Goal: Contribute content: Contribute content

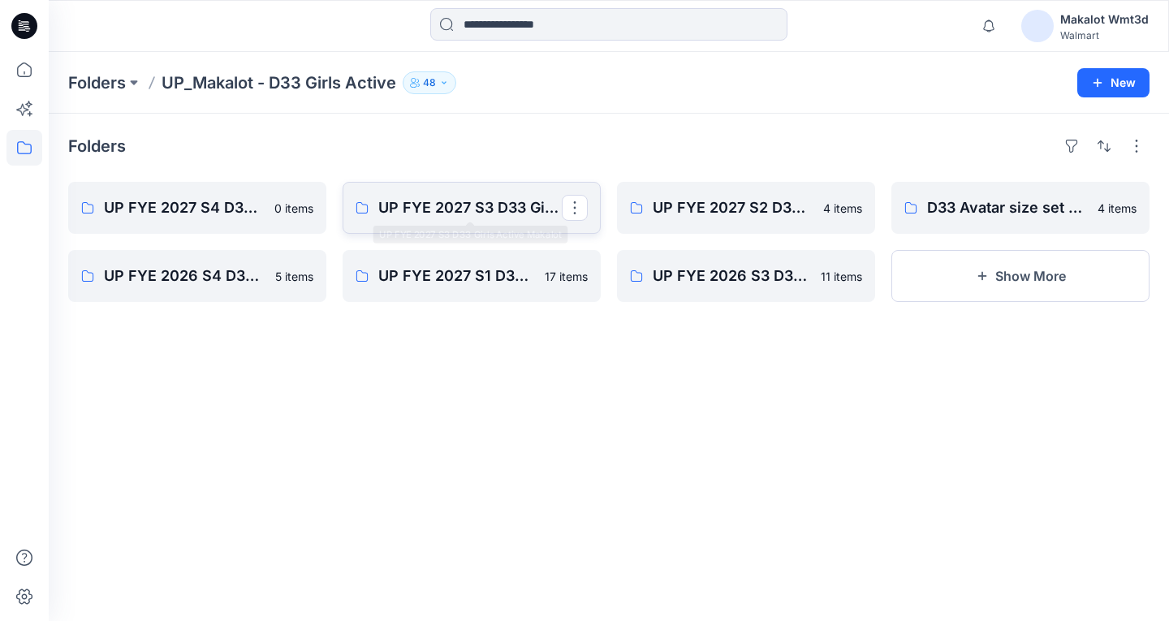
click at [456, 202] on p "UP FYE 2027 S3 D33 Girls Active Makalot" at bounding box center [470, 208] width 184 height 23
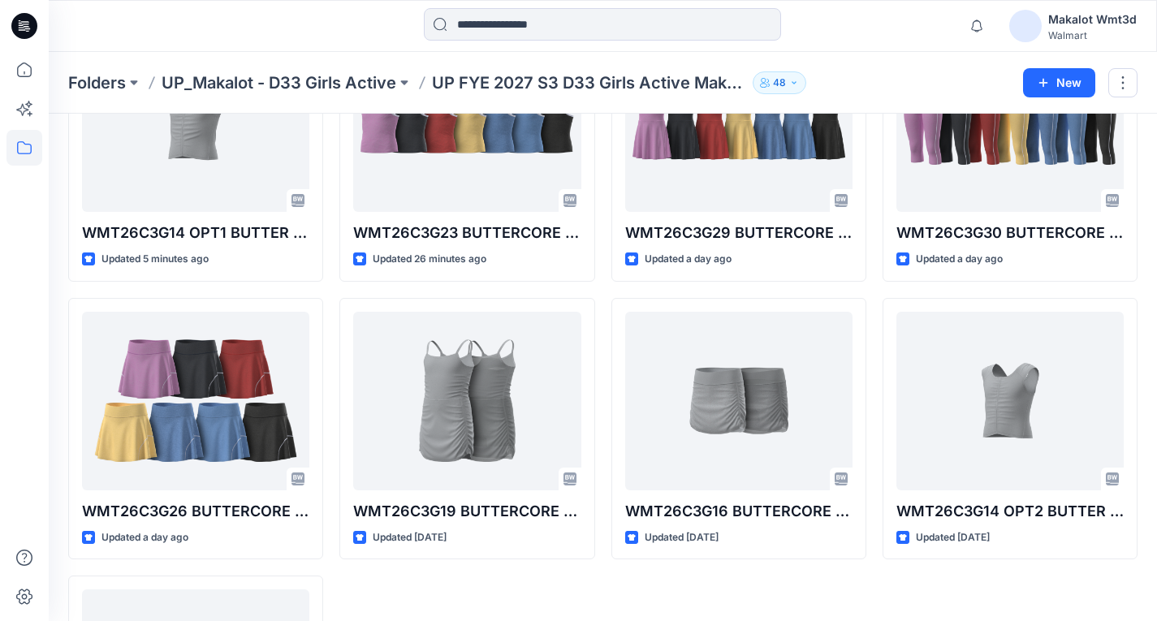
scroll to position [81, 0]
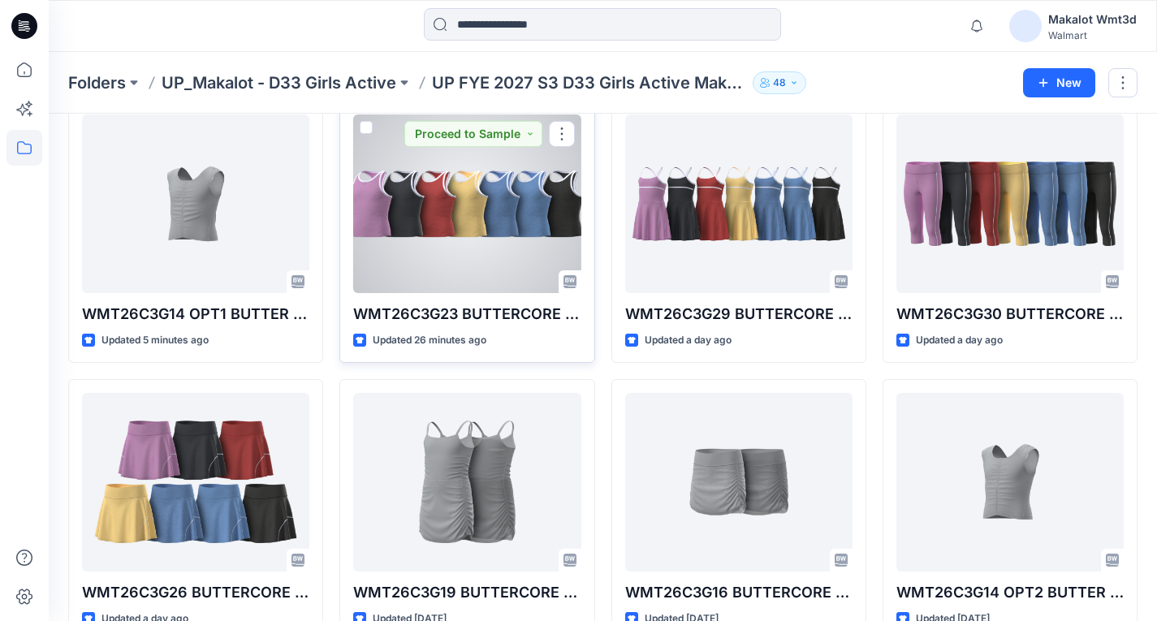
click at [488, 246] on div at bounding box center [466, 204] width 227 height 179
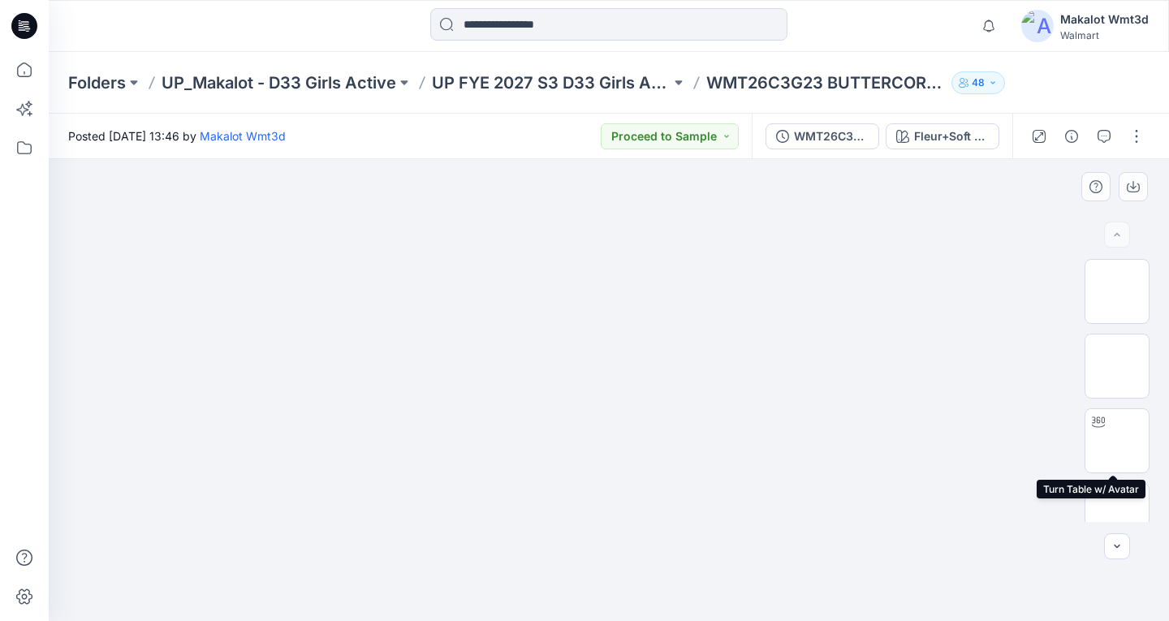
scroll to position [250, 0]
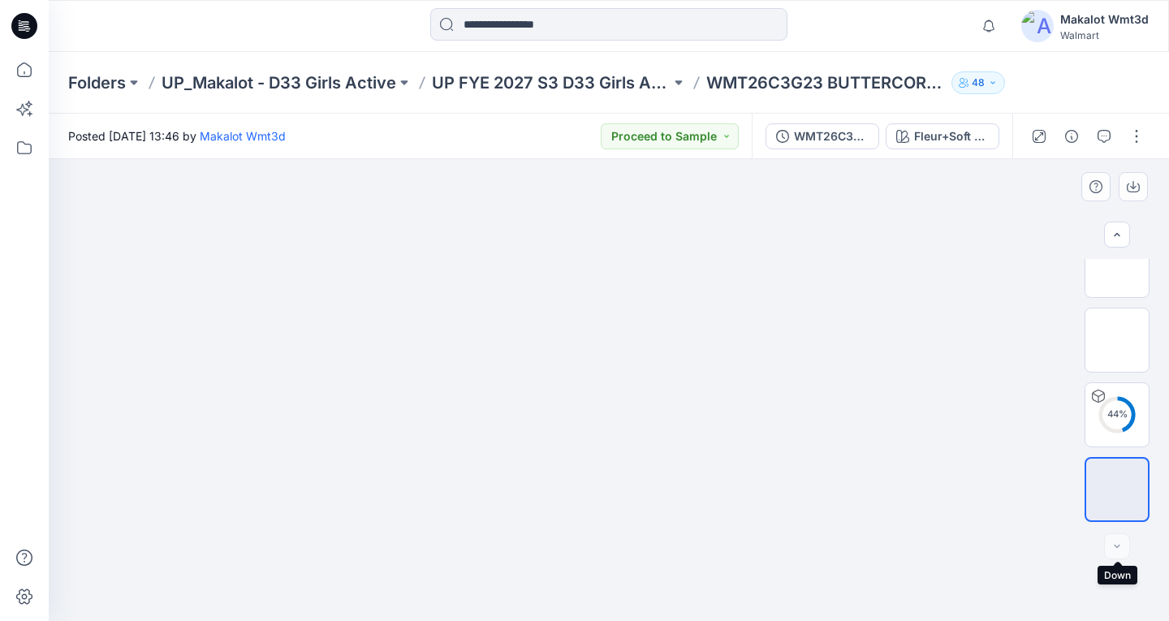
click at [1123, 544] on div at bounding box center [1118, 547] width 26 height 26
click at [1120, 543] on div at bounding box center [1118, 547] width 26 height 26
click at [1028, 503] on div at bounding box center [609, 390] width 1121 height 462
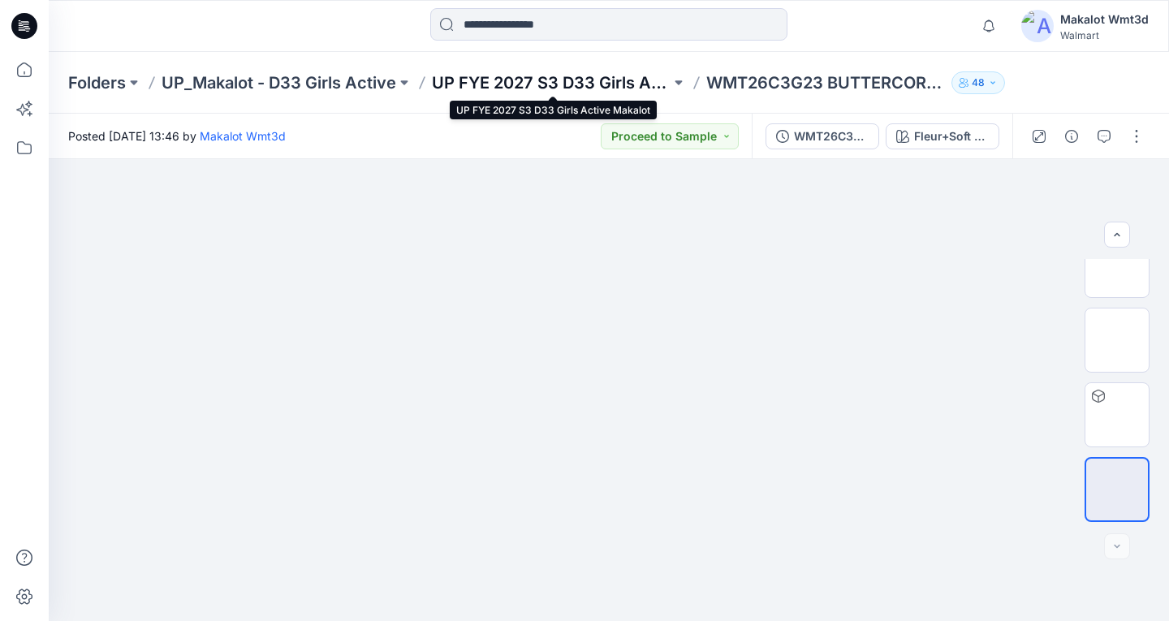
click at [516, 82] on p "UP FYE 2027 S3 D33 Girls Active Makalot" at bounding box center [551, 82] width 239 height 23
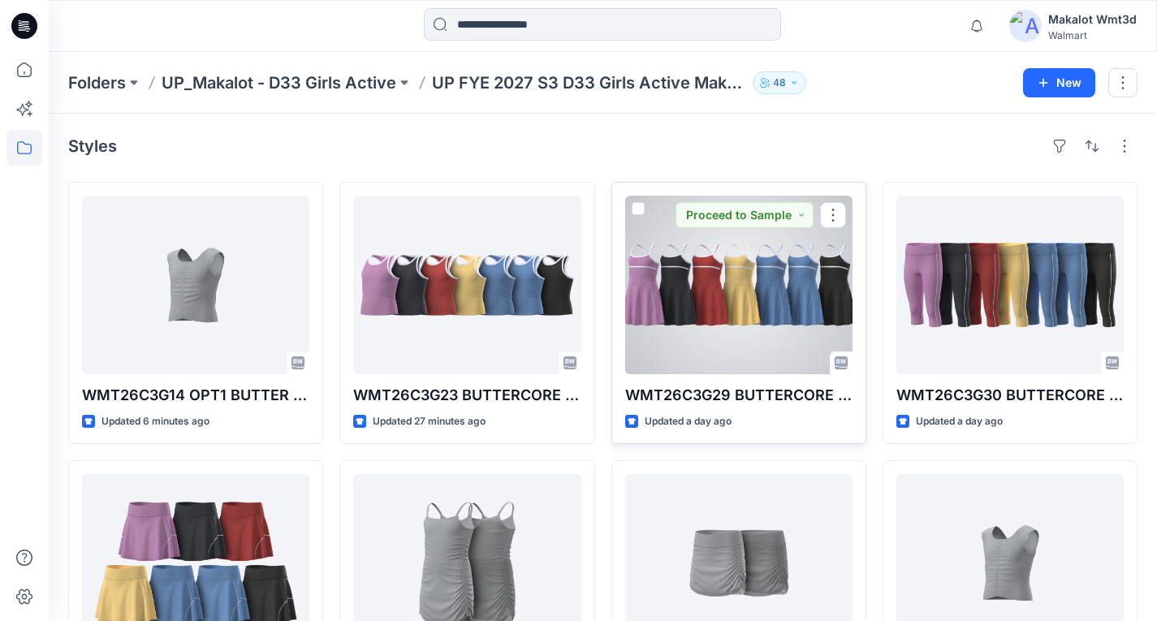
click at [721, 300] on div at bounding box center [738, 285] width 227 height 179
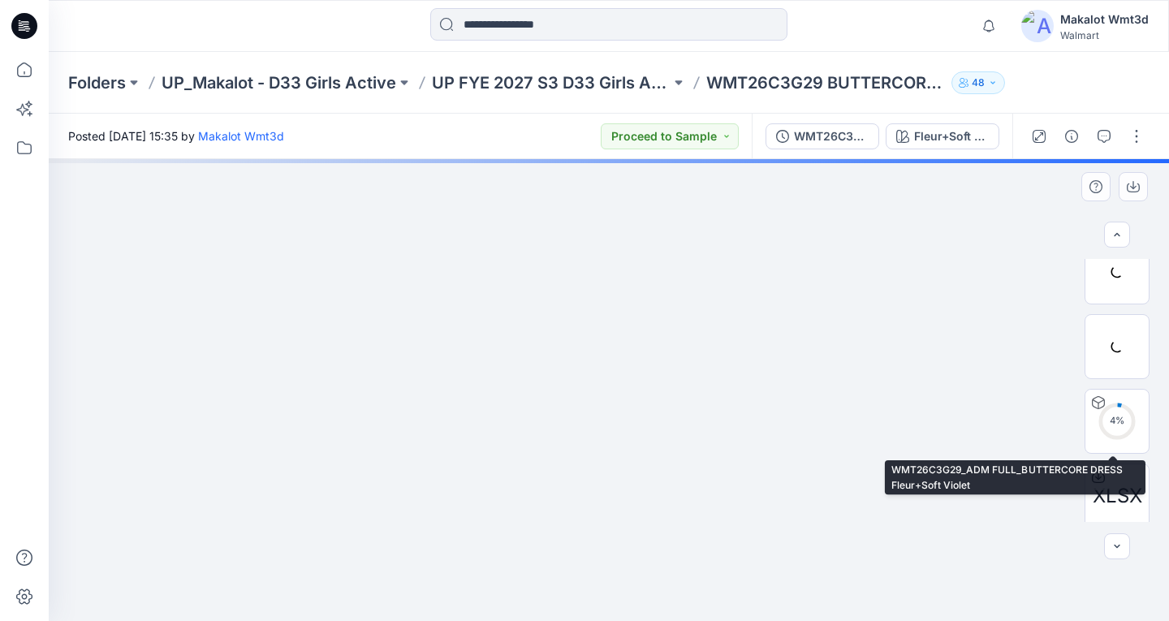
scroll to position [325, 0]
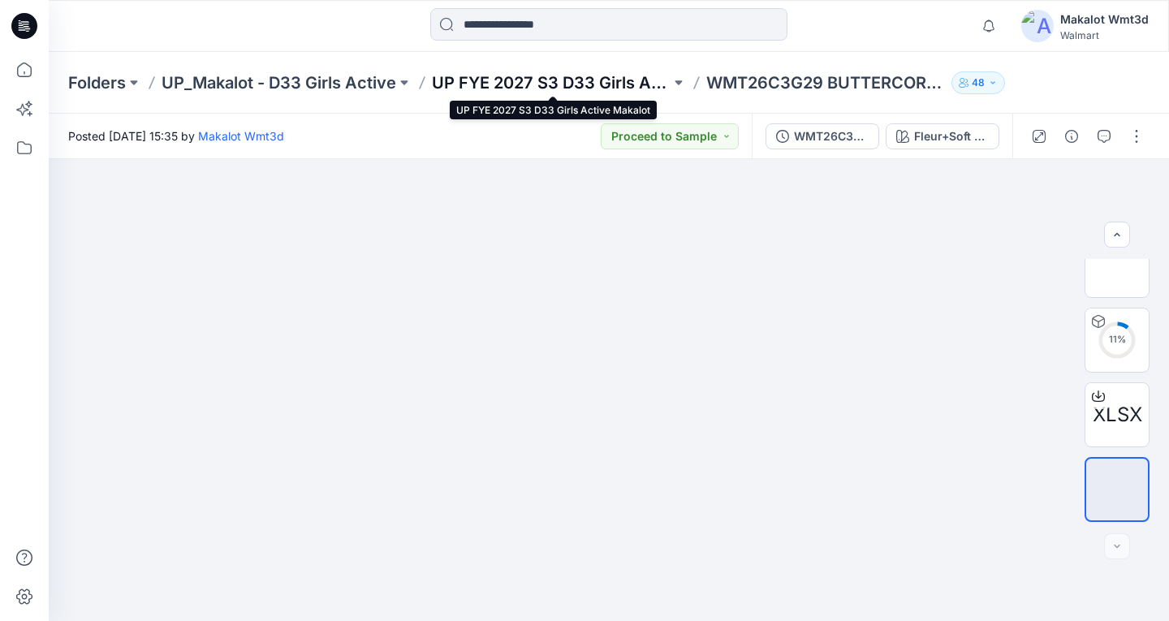
click at [547, 83] on p "UP FYE 2027 S3 D33 Girls Active Makalot" at bounding box center [551, 82] width 239 height 23
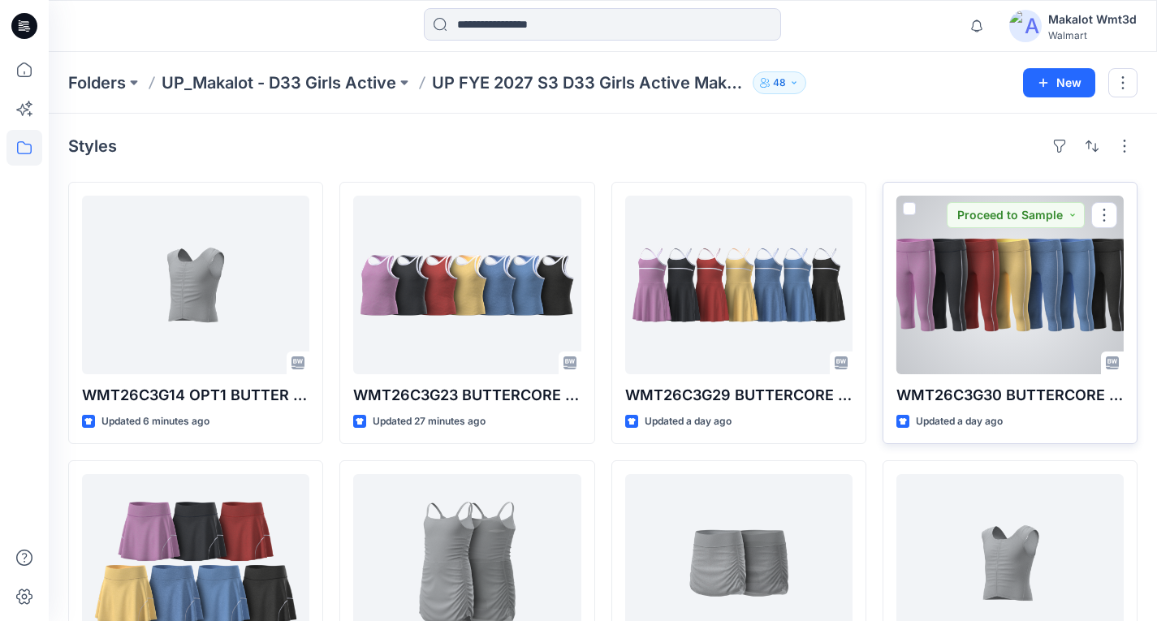
click at [1020, 287] on div at bounding box center [1010, 285] width 227 height 179
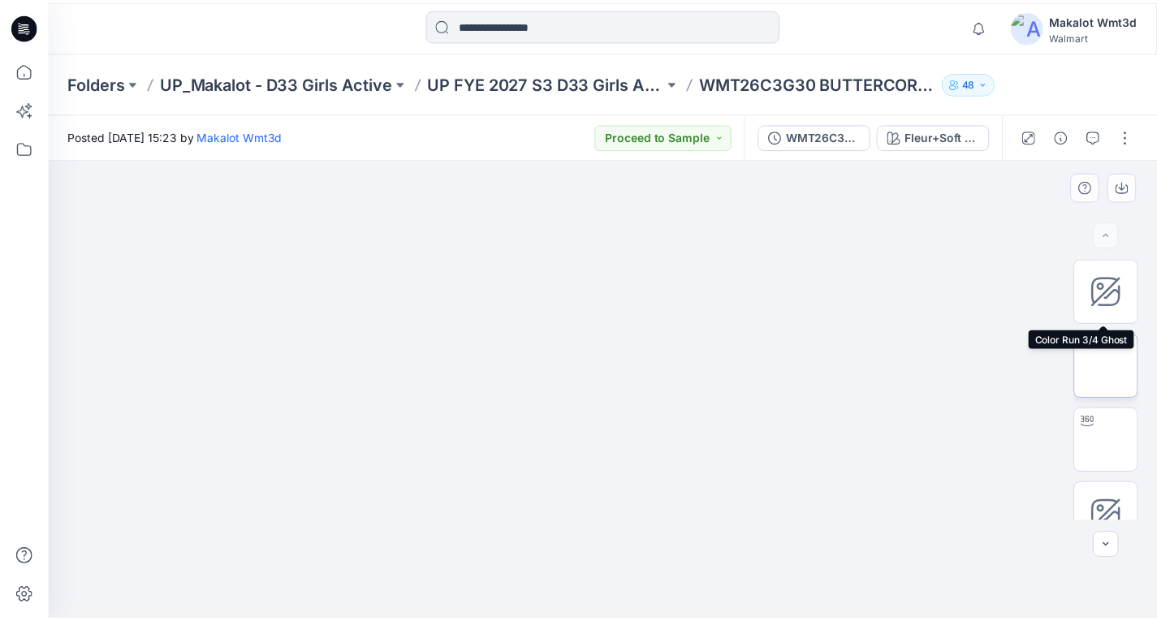
scroll to position [325, 0]
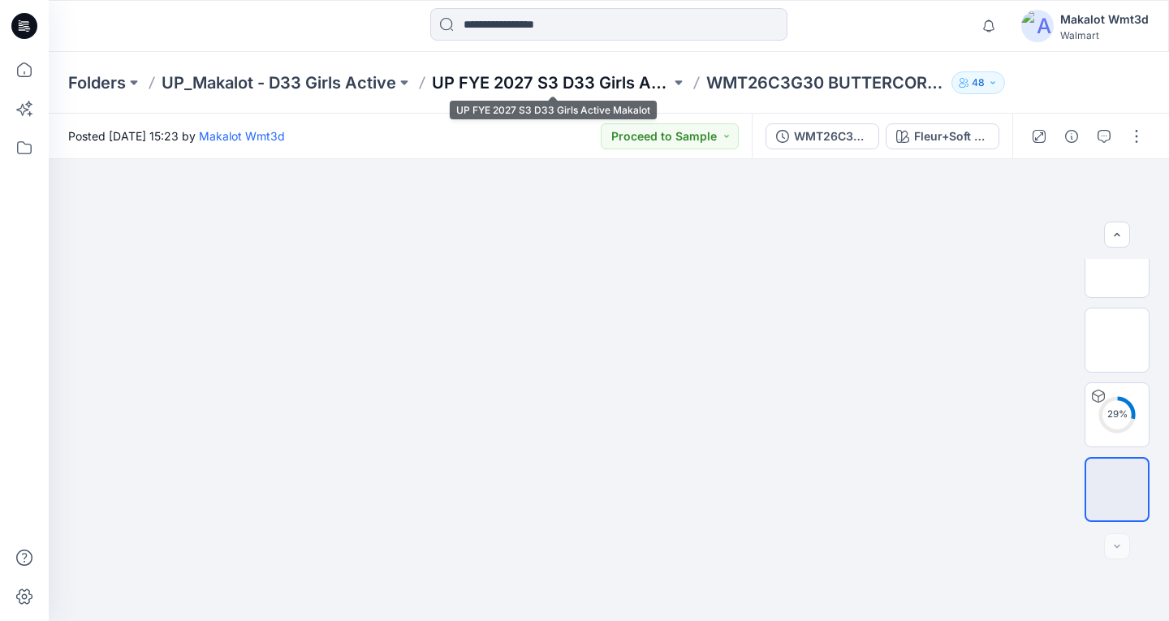
click at [530, 76] on p "UP FYE 2027 S3 D33 Girls Active Makalot" at bounding box center [551, 82] width 239 height 23
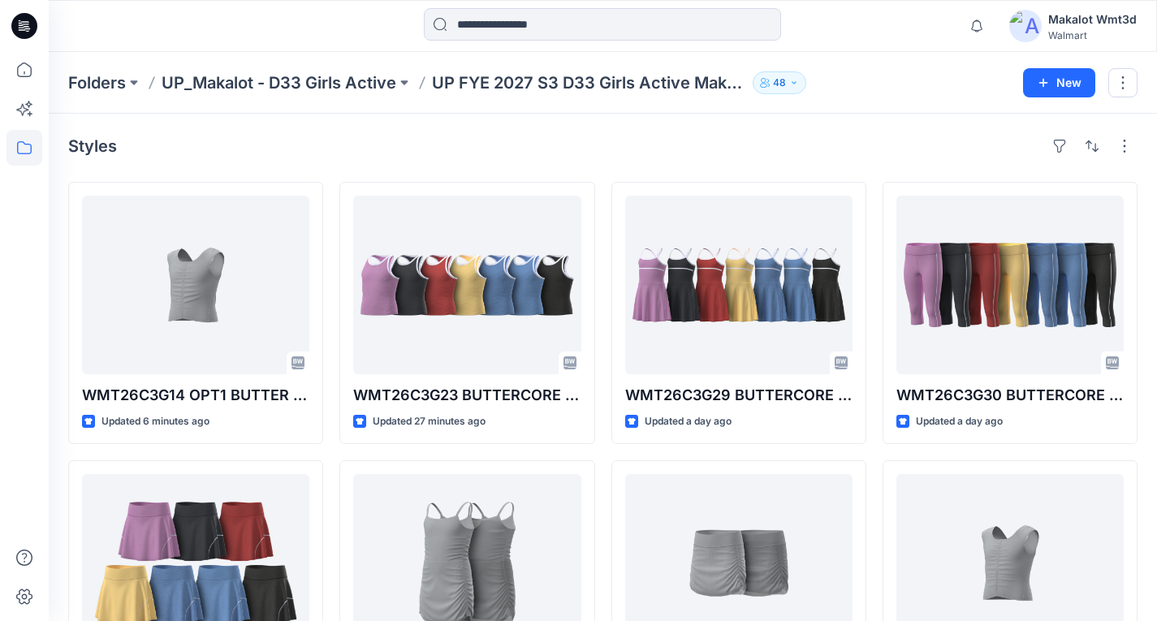
click at [643, 156] on div "Styles" at bounding box center [603, 146] width 1070 height 26
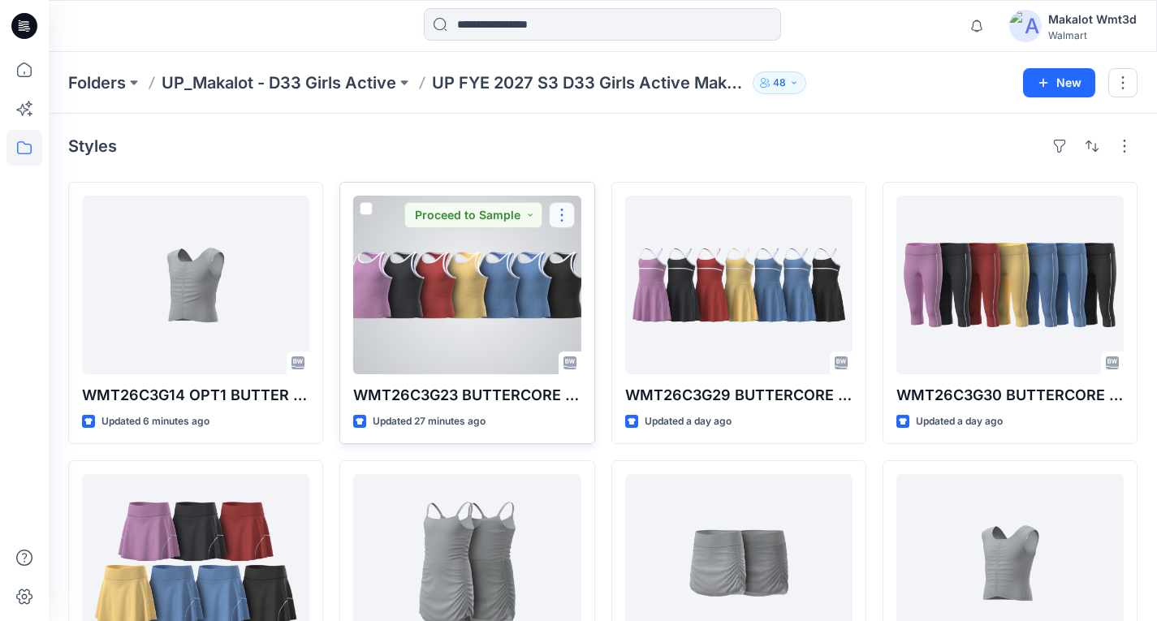
click at [571, 215] on button "button" at bounding box center [562, 215] width 26 height 26
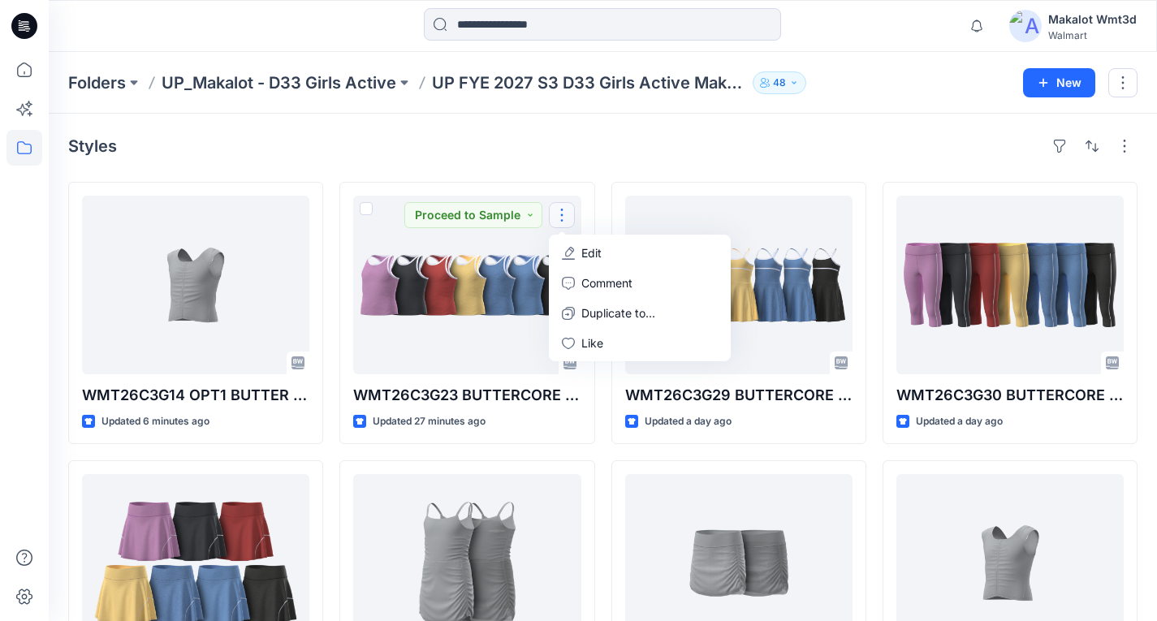
click at [668, 148] on div "Styles" at bounding box center [603, 146] width 1070 height 26
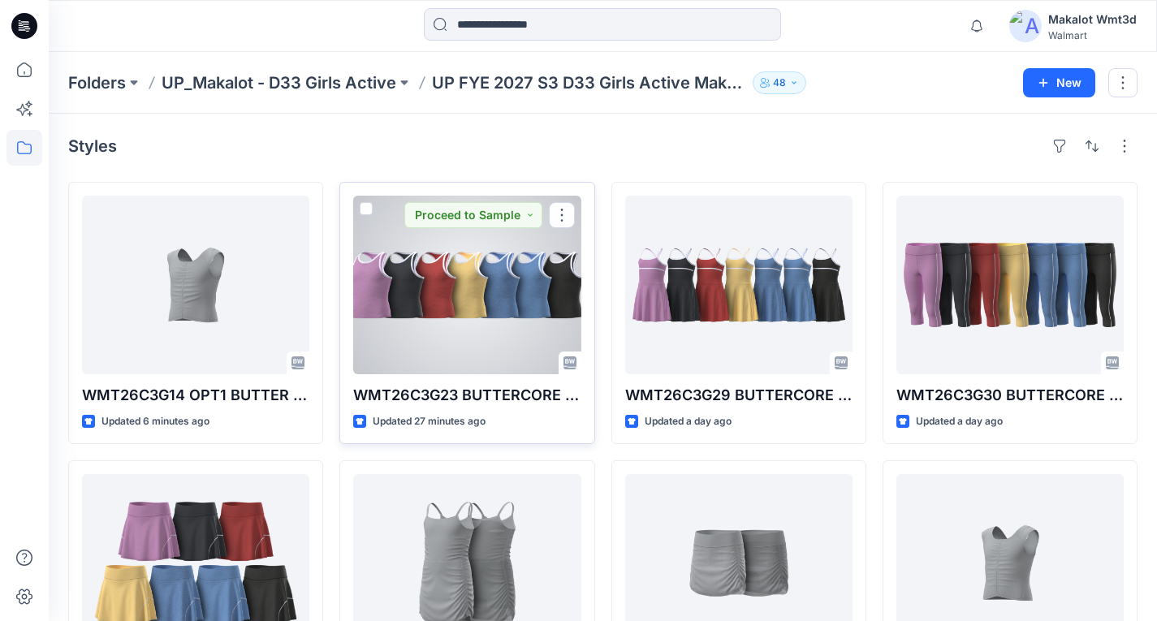
click at [502, 288] on div at bounding box center [466, 285] width 227 height 179
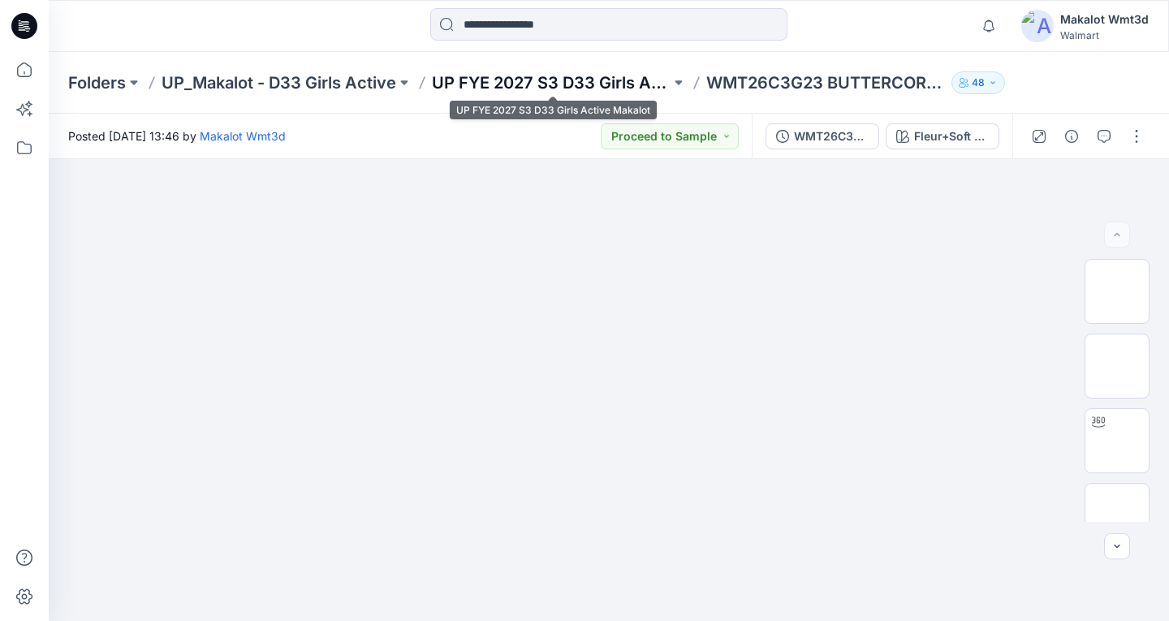
click at [531, 84] on p "UP FYE 2027 S3 D33 Girls Active Makalot" at bounding box center [551, 82] width 239 height 23
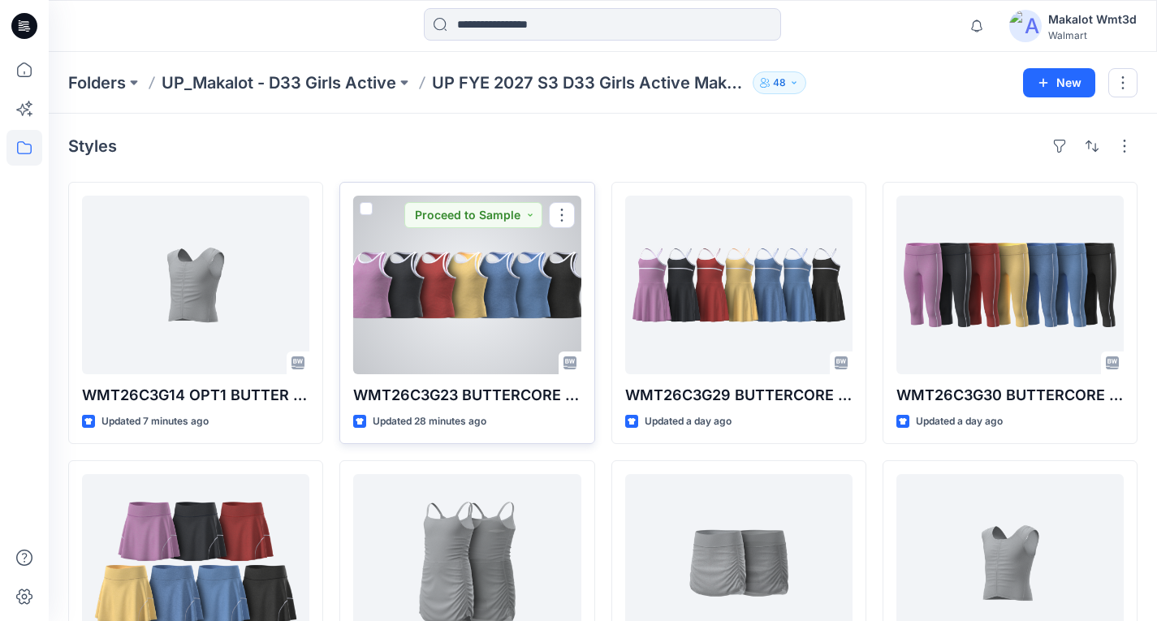
click at [481, 287] on div at bounding box center [466, 285] width 227 height 179
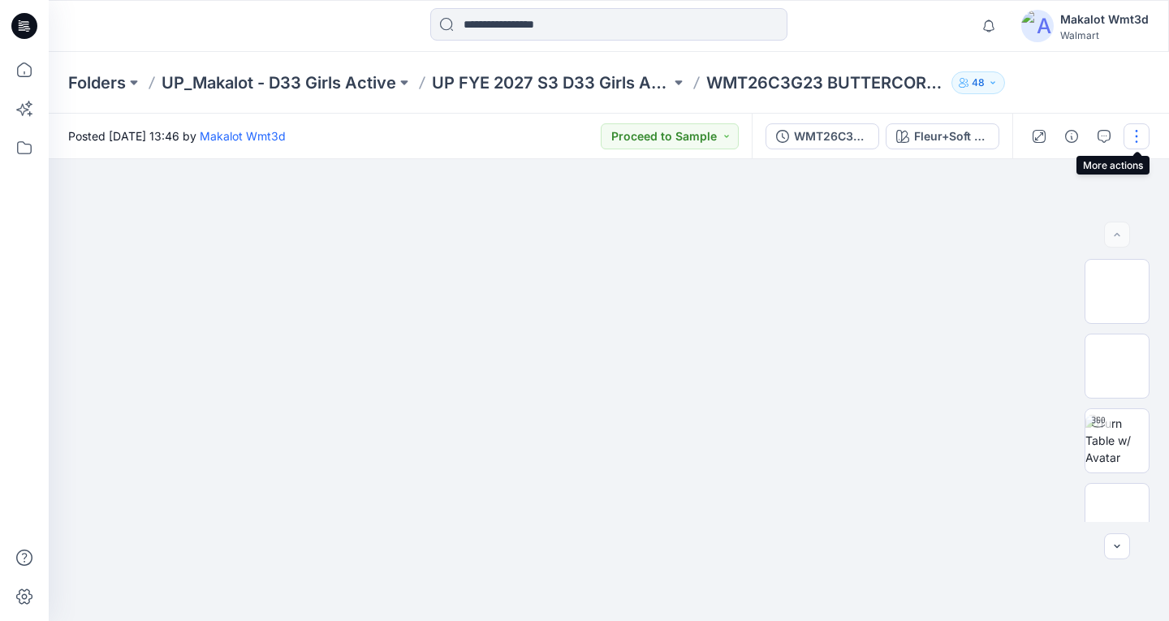
click at [1136, 136] on button "button" at bounding box center [1137, 136] width 26 height 26
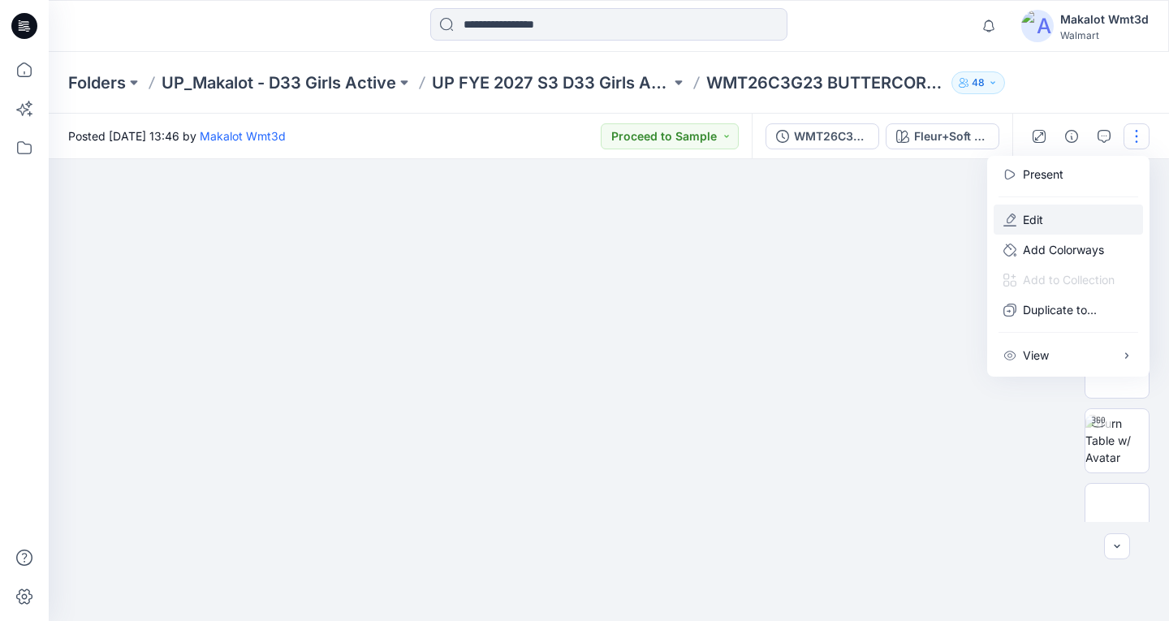
click at [1044, 218] on button "Edit" at bounding box center [1068, 220] width 149 height 30
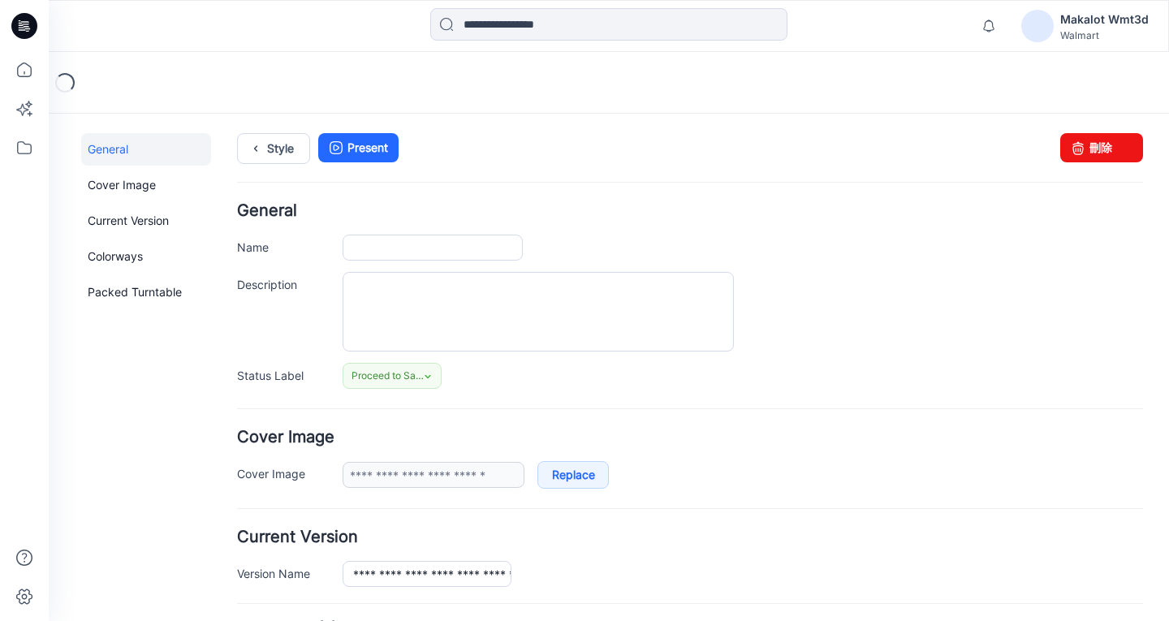
type input "**********"
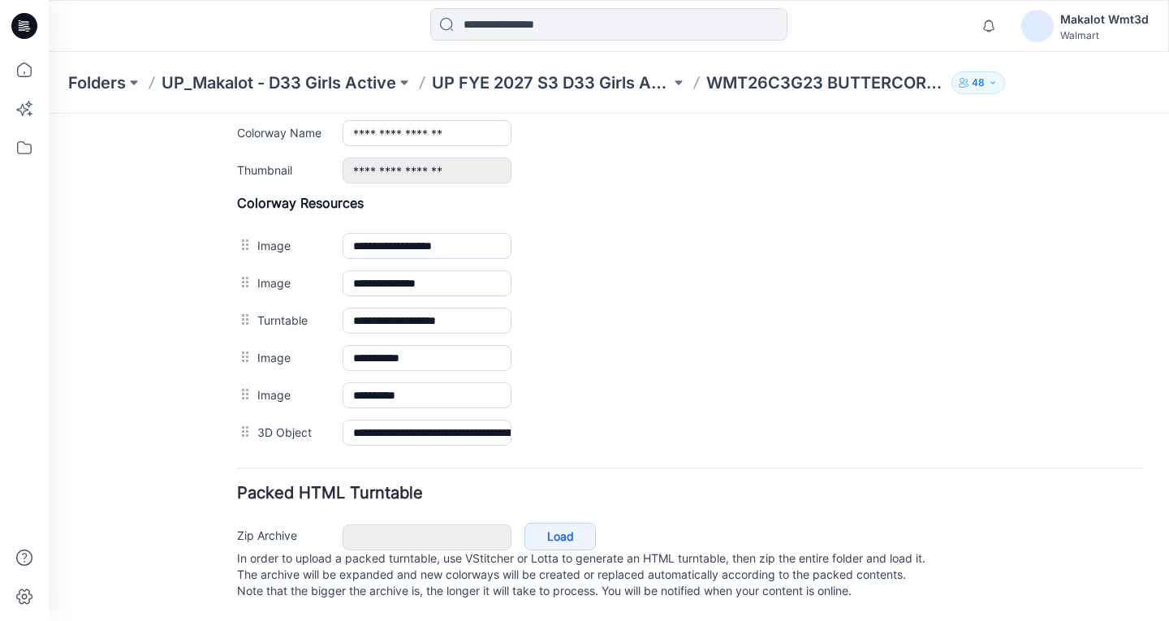
scroll to position [621, 0]
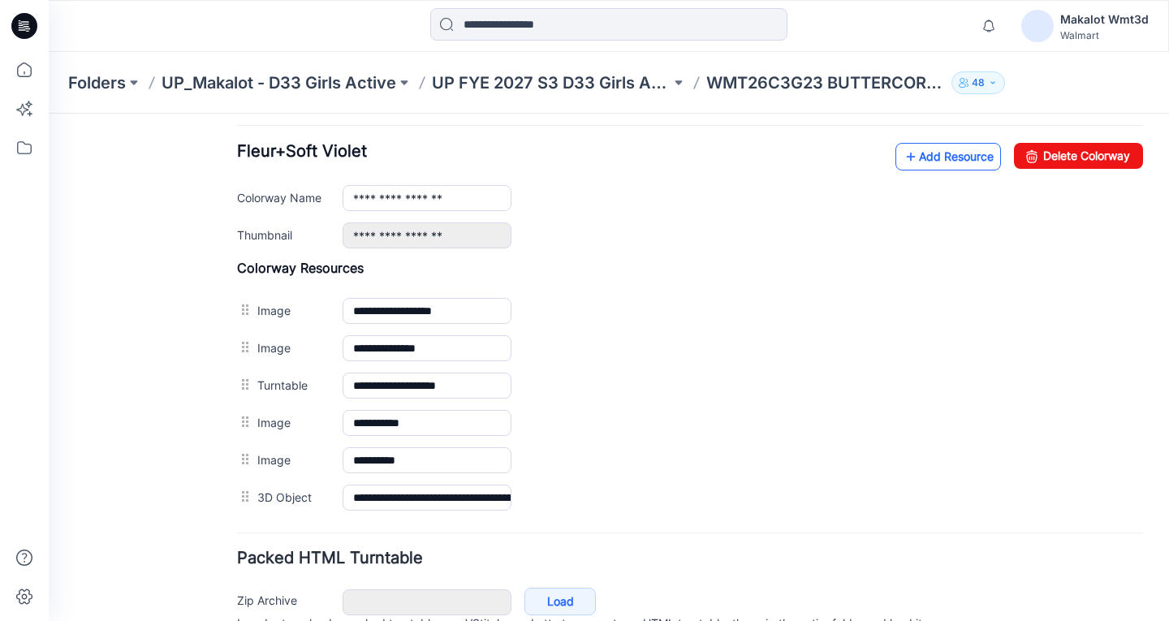
click at [906, 158] on link "Add Resource" at bounding box center [949, 157] width 106 height 28
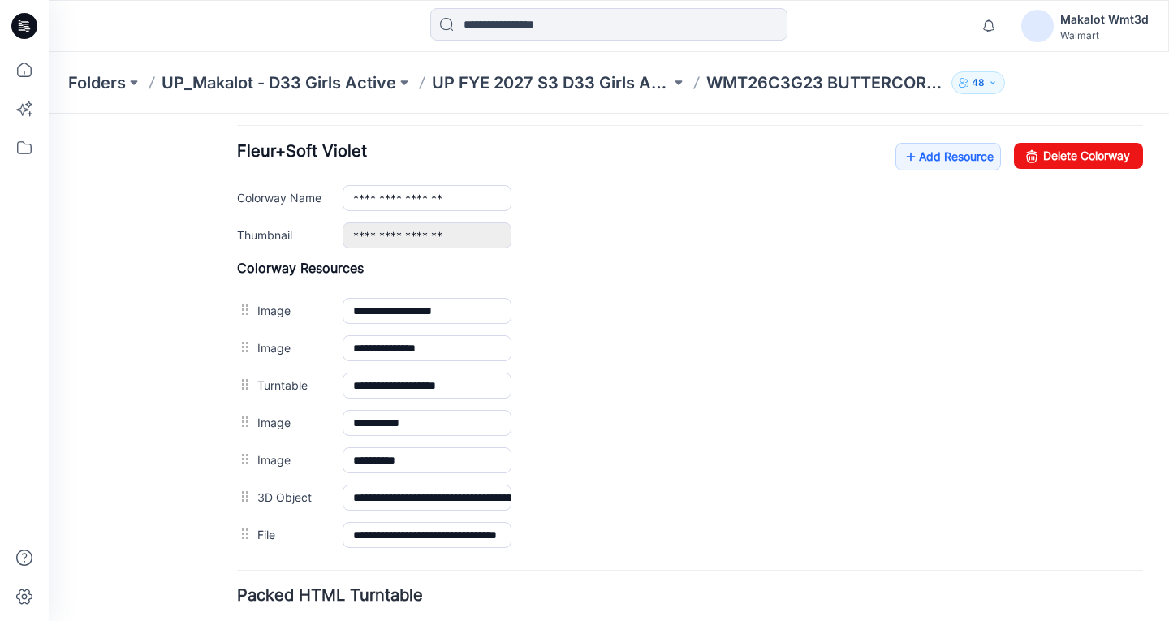
drag, startPoint x: 1100, startPoint y: 92, endPoint x: 1027, endPoint y: 93, distance: 73.1
click at [1100, 93] on div "Folders UP_Makalot - D33 Girls Active UP FYE 2027 S3 D33 Girls Active Makalot W…" at bounding box center [609, 83] width 1121 height 62
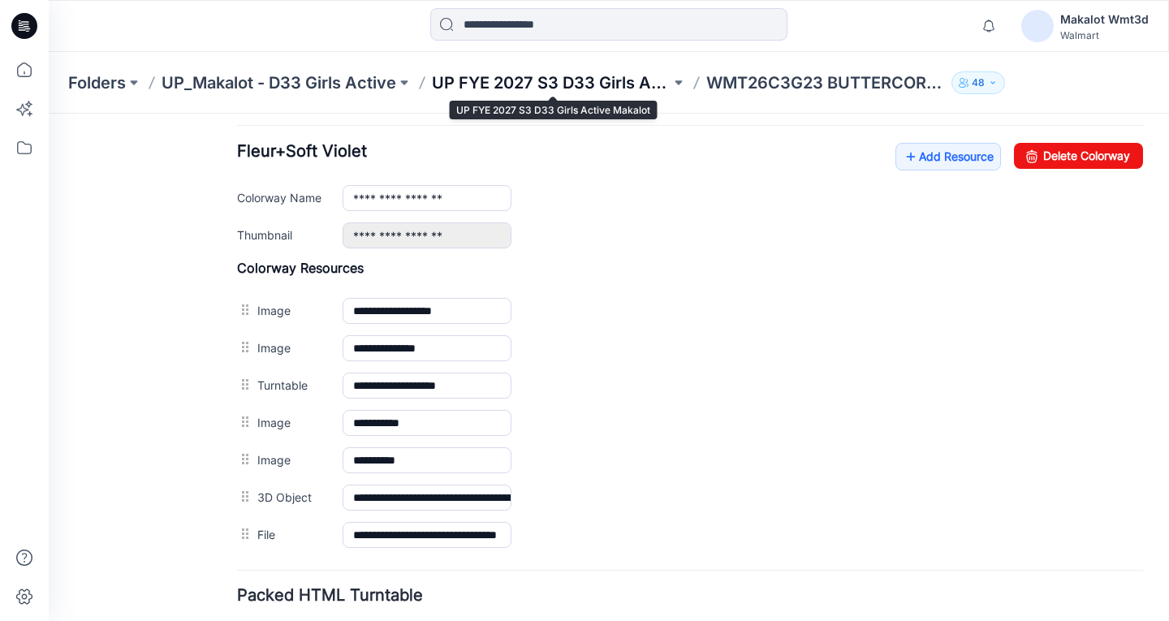
click at [538, 84] on p "UP FYE 2027 S3 D33 Girls Active Makalot" at bounding box center [551, 82] width 239 height 23
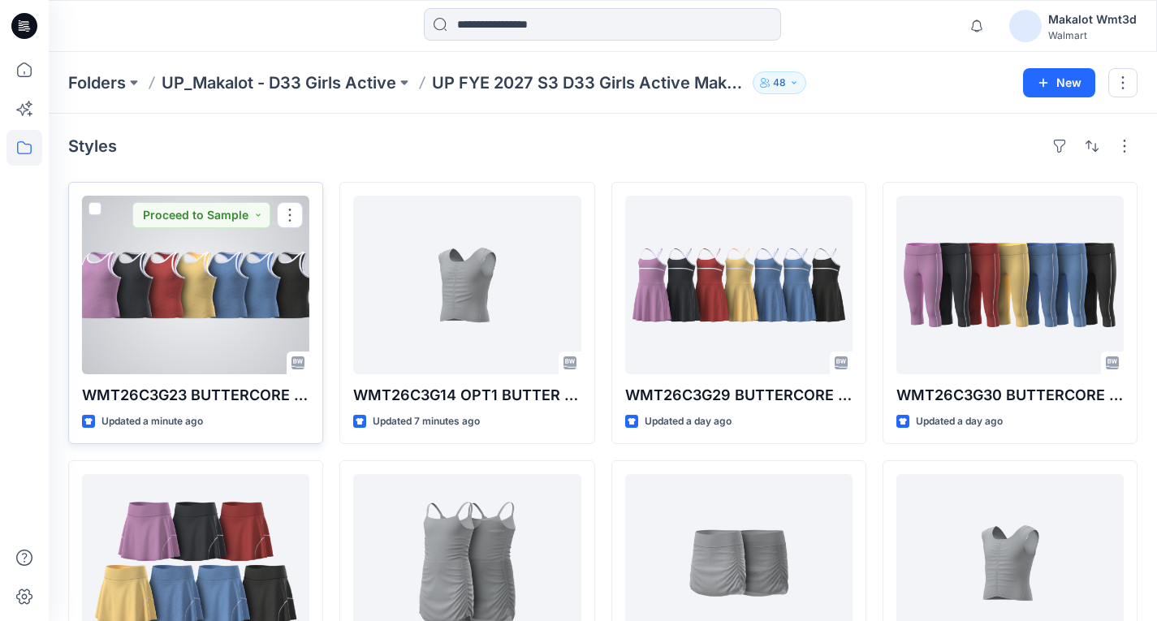
click at [225, 290] on div at bounding box center [195, 285] width 227 height 179
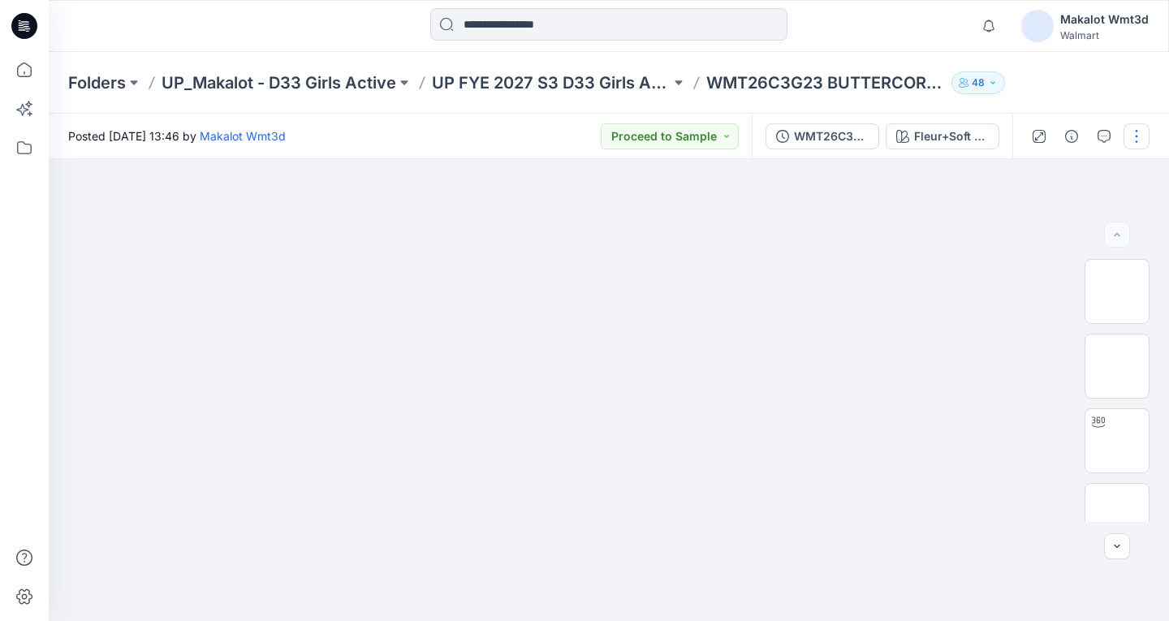
click at [1130, 134] on button "button" at bounding box center [1137, 136] width 26 height 26
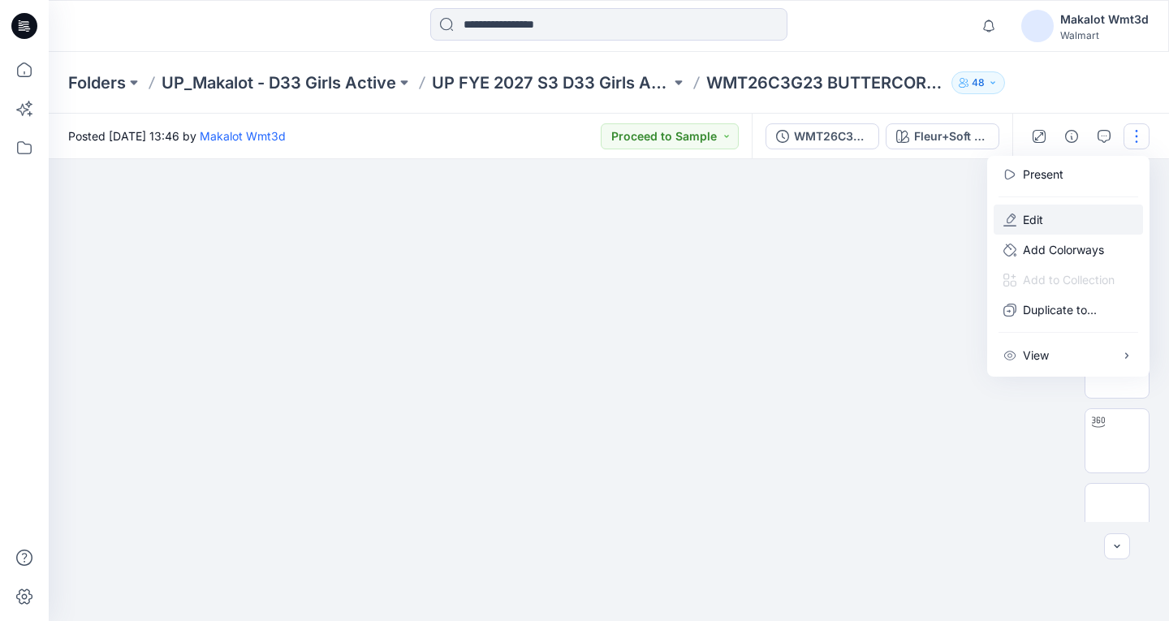
click at [1033, 215] on p "Edit" at bounding box center [1033, 219] width 20 height 17
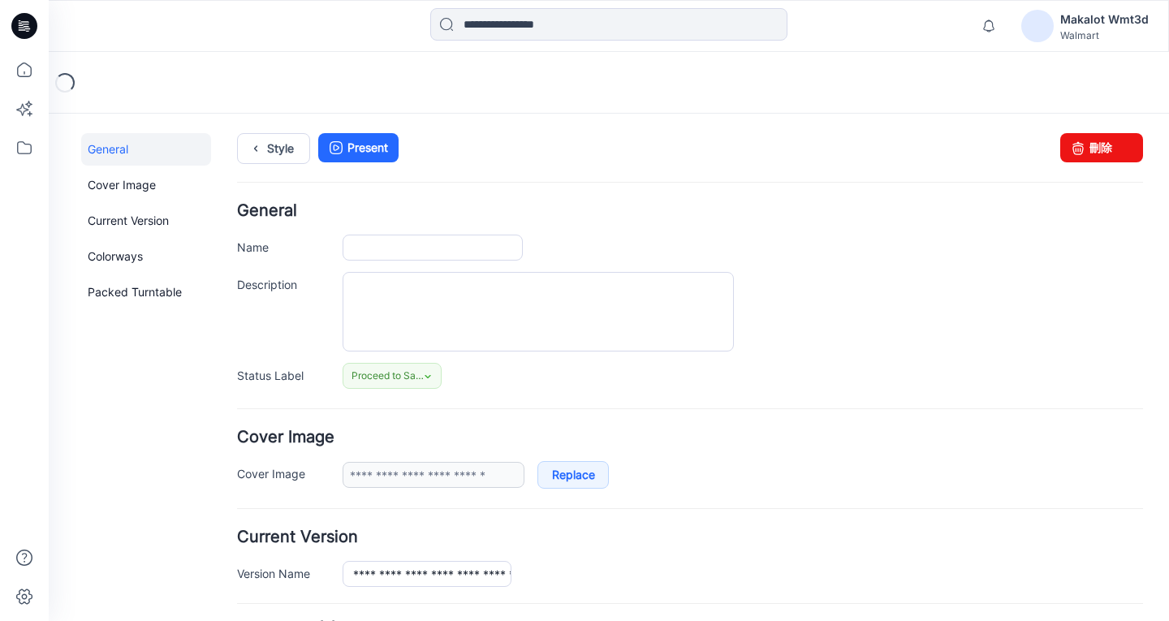
type input "**********"
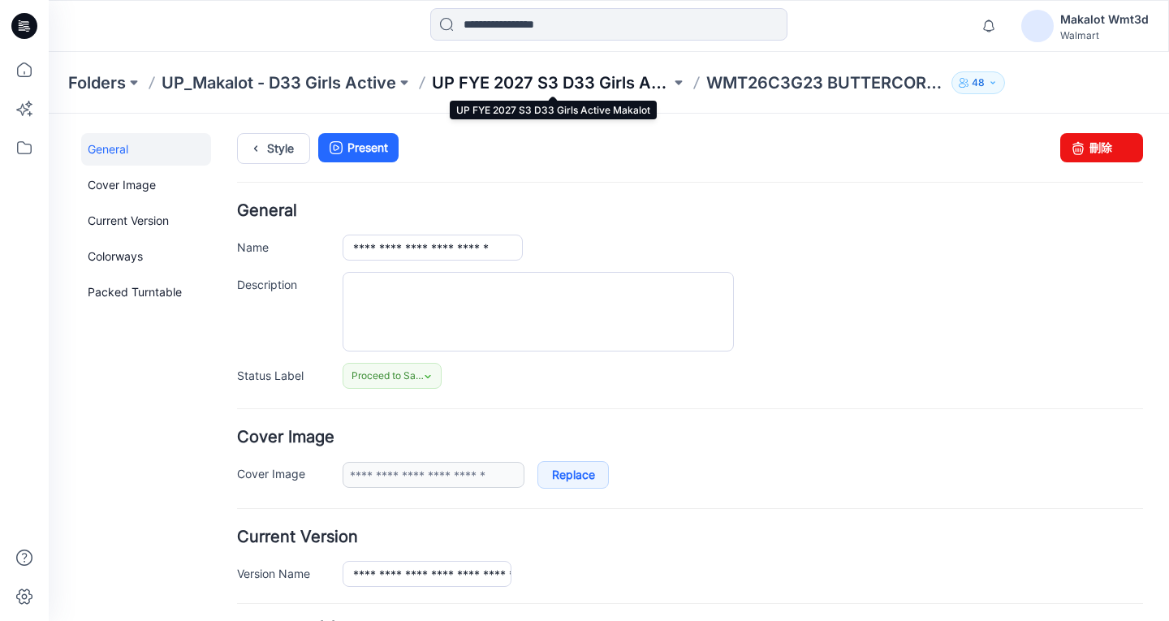
click at [586, 78] on p "UP FYE 2027 S3 D33 Girls Active Makalot" at bounding box center [551, 82] width 239 height 23
